Goal: Go to known website: Access a specific website the user already knows

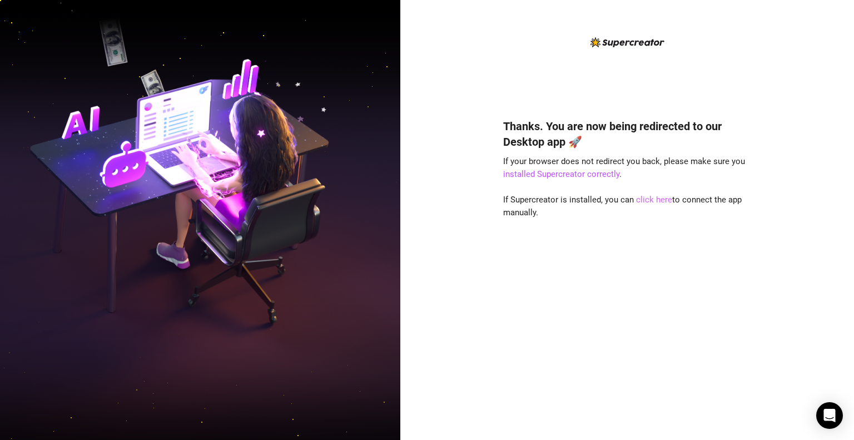
click at [651, 201] on link "click here" at bounding box center [654, 200] width 36 height 10
click at [655, 197] on link "click here" at bounding box center [654, 200] width 36 height 10
click at [647, 199] on link "click here" at bounding box center [654, 200] width 36 height 10
